Goal: Find specific page/section

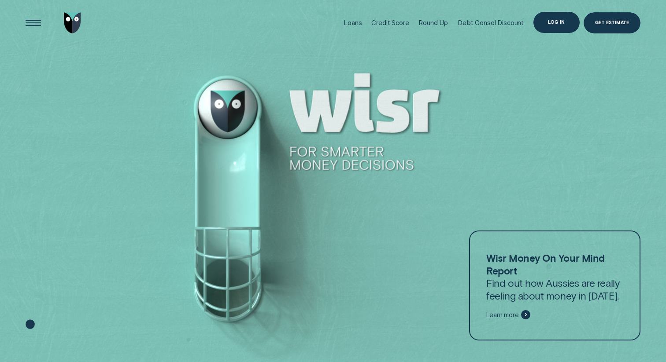
click at [555, 23] on div "Log in" at bounding box center [556, 22] width 17 height 4
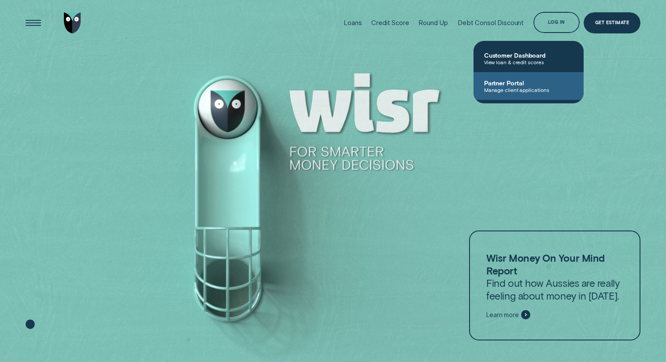
click at [493, 85] on span "Partner Portal" at bounding box center [528, 82] width 89 height 7
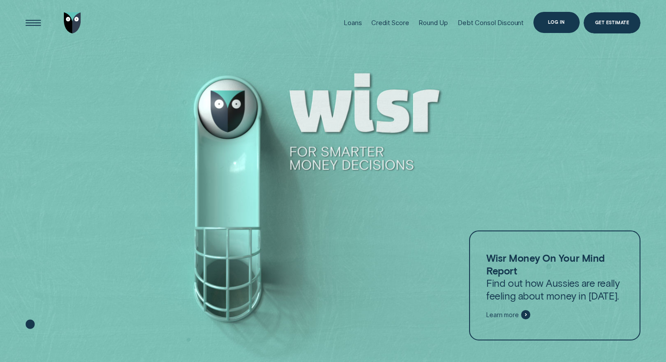
click at [553, 26] on div "Log in" at bounding box center [556, 22] width 46 height 21
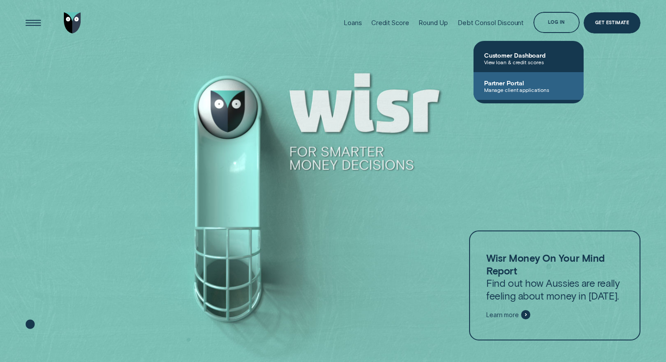
click at [495, 86] on span "Partner Portal" at bounding box center [528, 82] width 89 height 7
